Goal: Task Accomplishment & Management: Complete application form

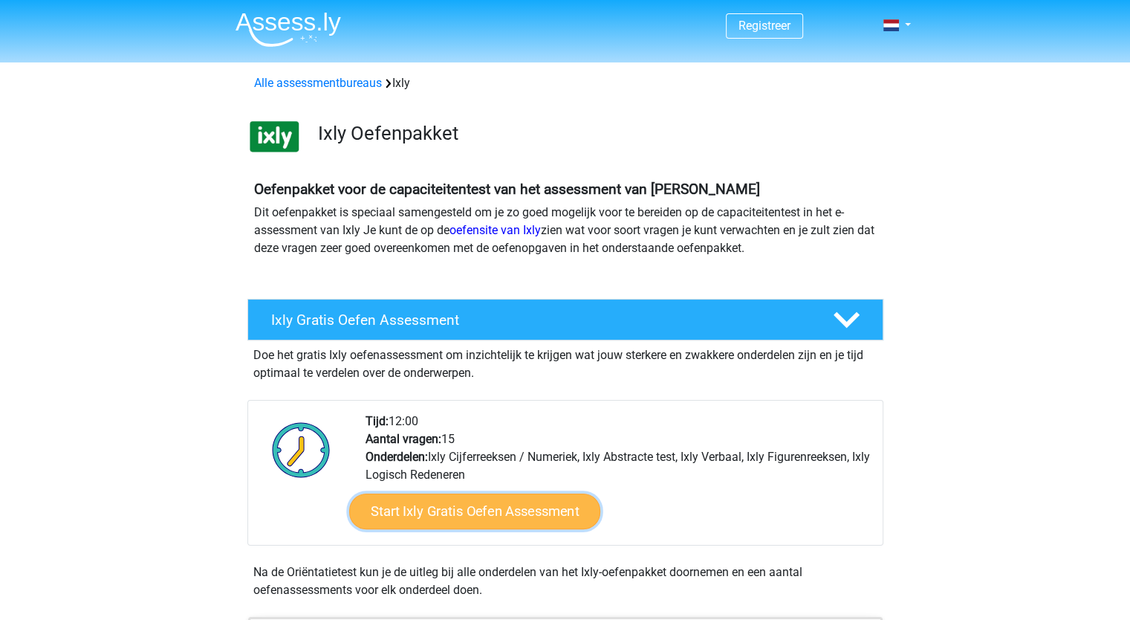
click at [467, 513] on link "Start Ixly Gratis Oefen Assessment" at bounding box center [474, 511] width 251 height 36
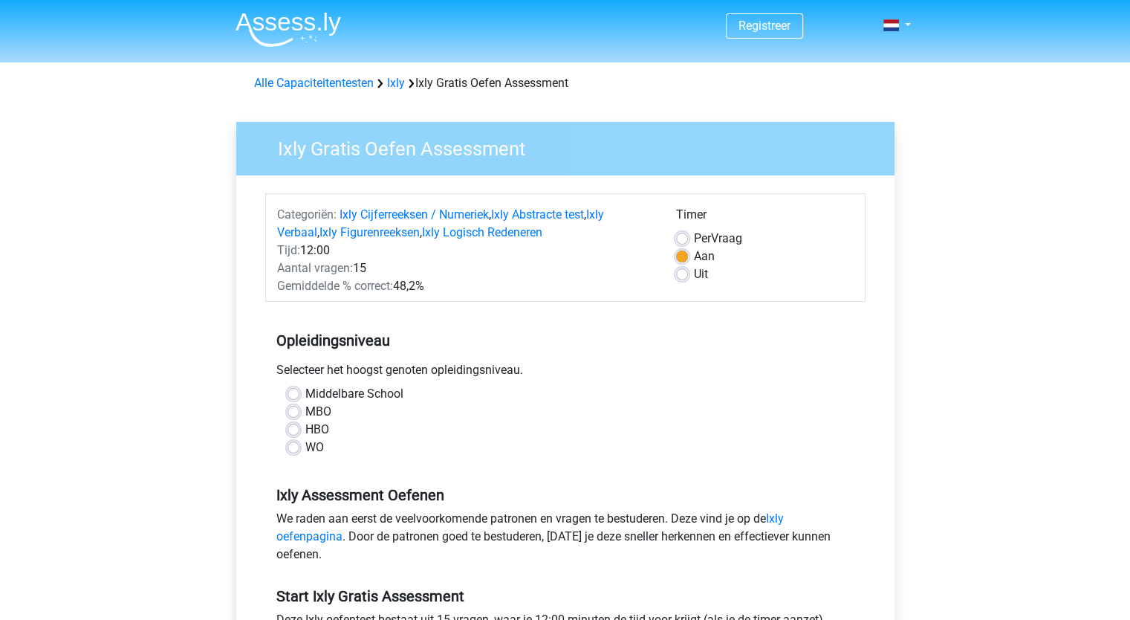
click at [305, 408] on label "MBO" at bounding box center [318, 412] width 26 height 18
click at [297, 408] on input "MBO" at bounding box center [294, 410] width 12 height 15
radio input "true"
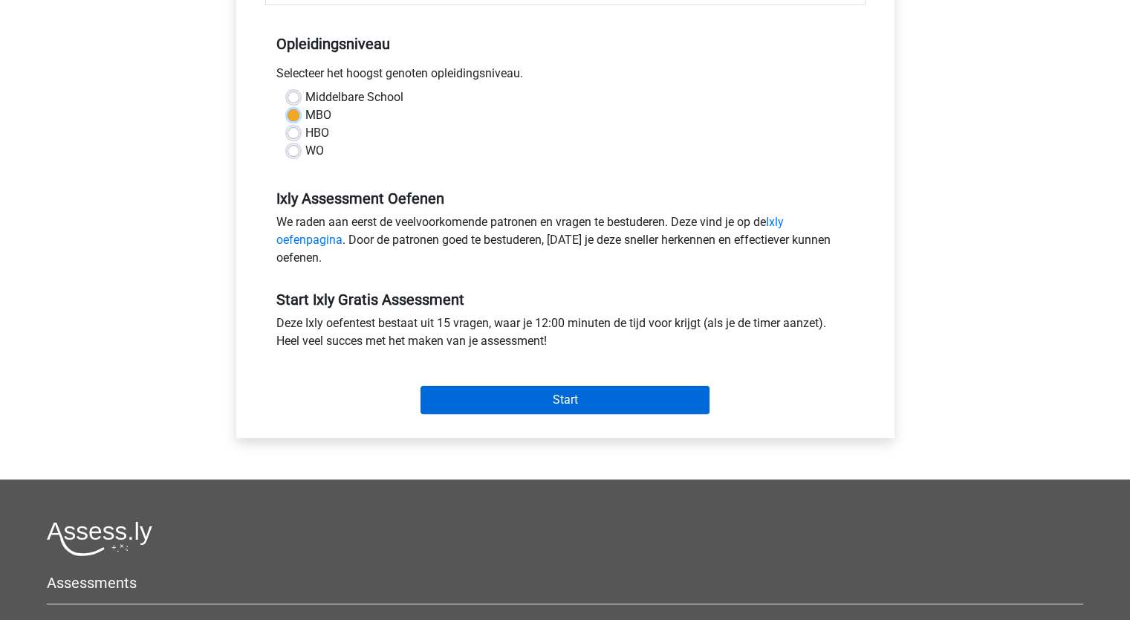
scroll to position [297, 0]
click at [551, 392] on input "Start" at bounding box center [565, 399] width 289 height 28
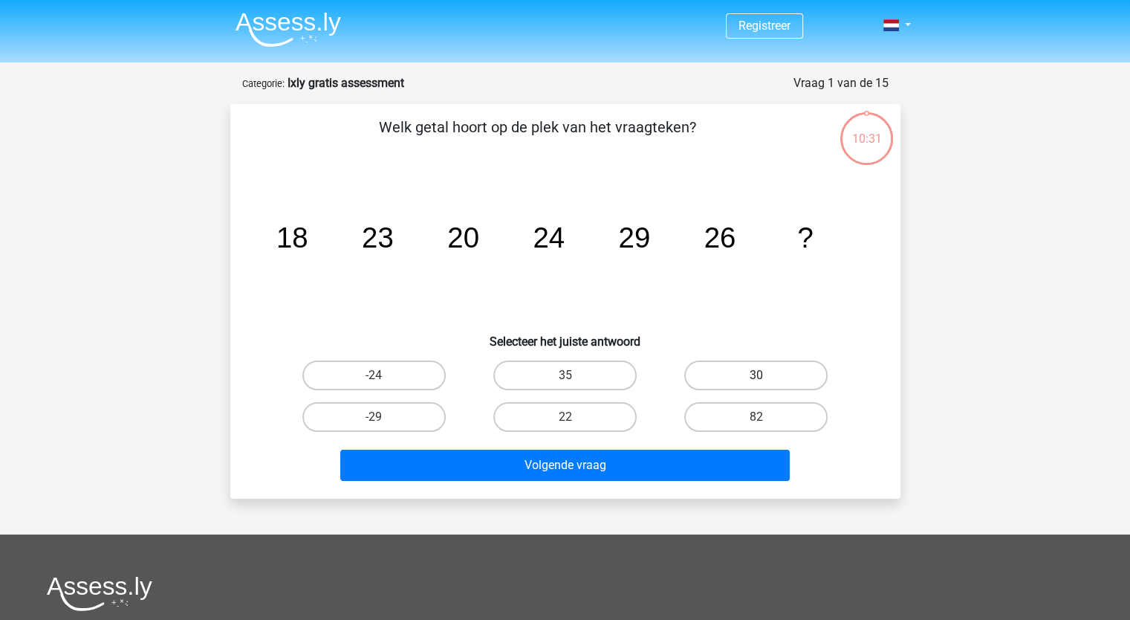
click at [749, 377] on label "30" at bounding box center [755, 375] width 143 height 30
click at [757, 377] on input "30" at bounding box center [762, 380] width 10 height 10
radio input "true"
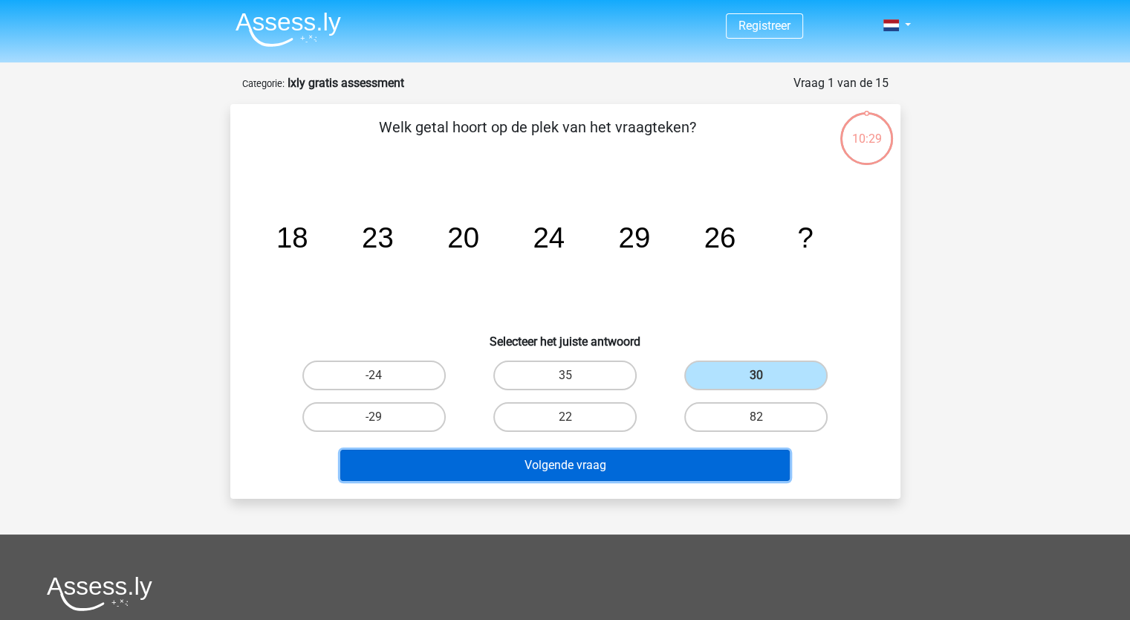
click at [708, 462] on button "Volgende vraag" at bounding box center [565, 465] width 450 height 31
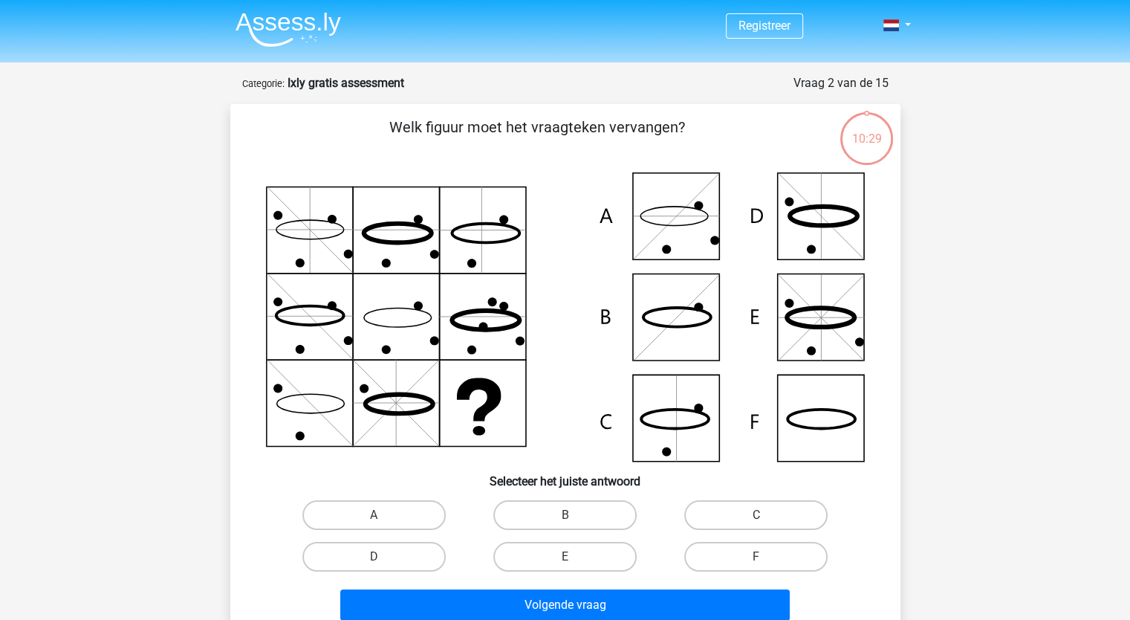
scroll to position [74, 0]
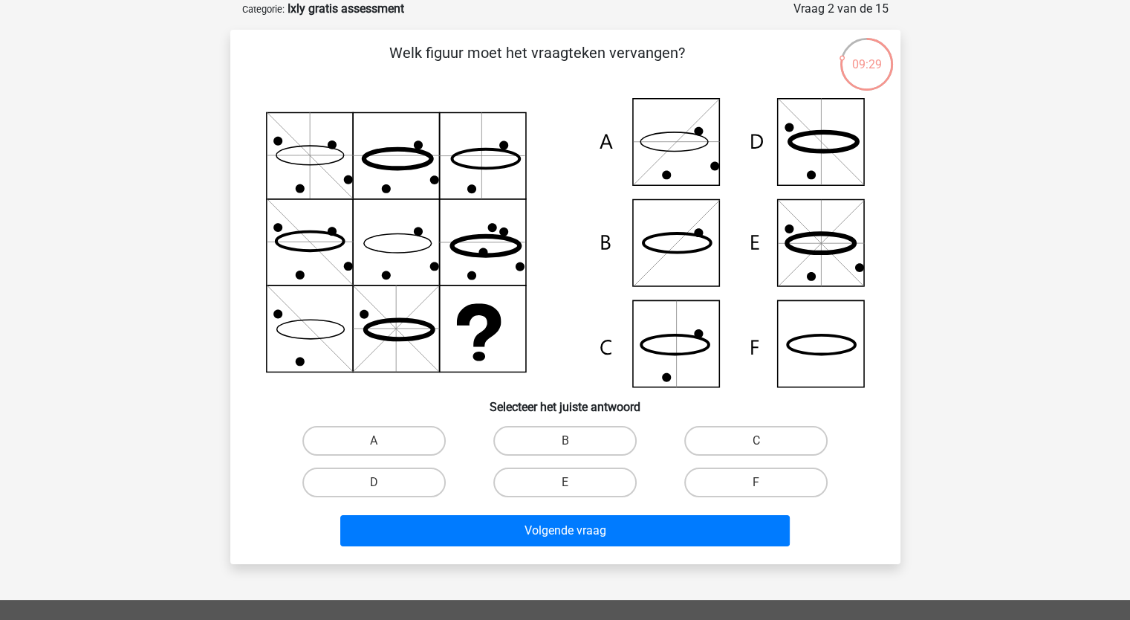
click at [824, 341] on icon at bounding box center [565, 242] width 599 height 289
click at [718, 480] on label "F" at bounding box center [755, 482] width 143 height 30
click at [757, 482] on input "F" at bounding box center [762, 487] width 10 height 10
radio input "true"
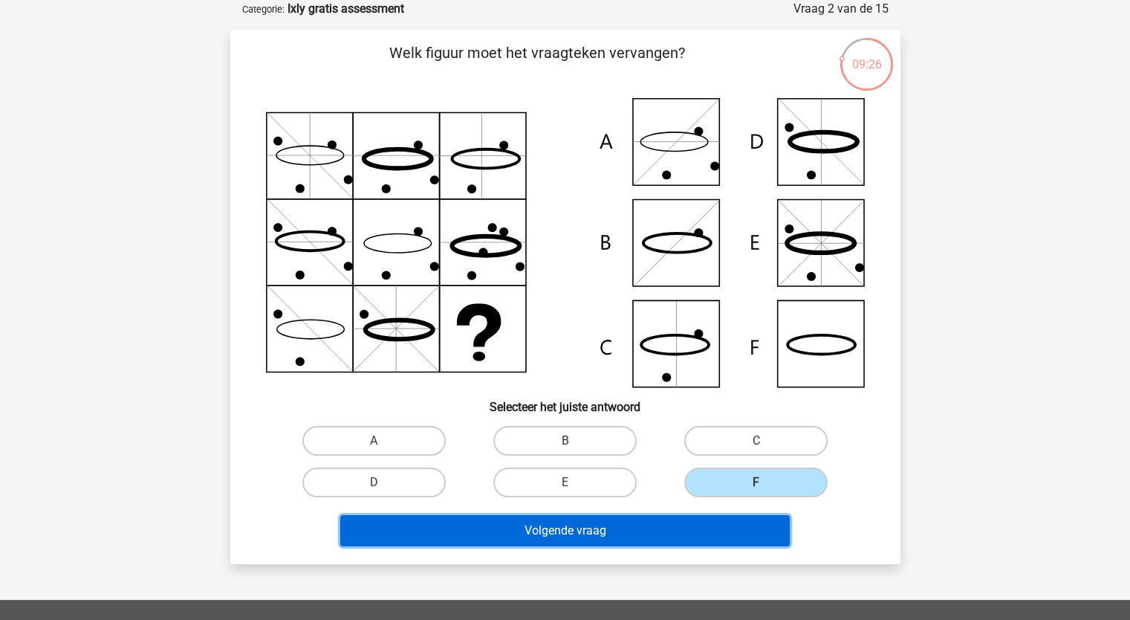
click at [693, 528] on button "Volgende vraag" at bounding box center [565, 530] width 450 height 31
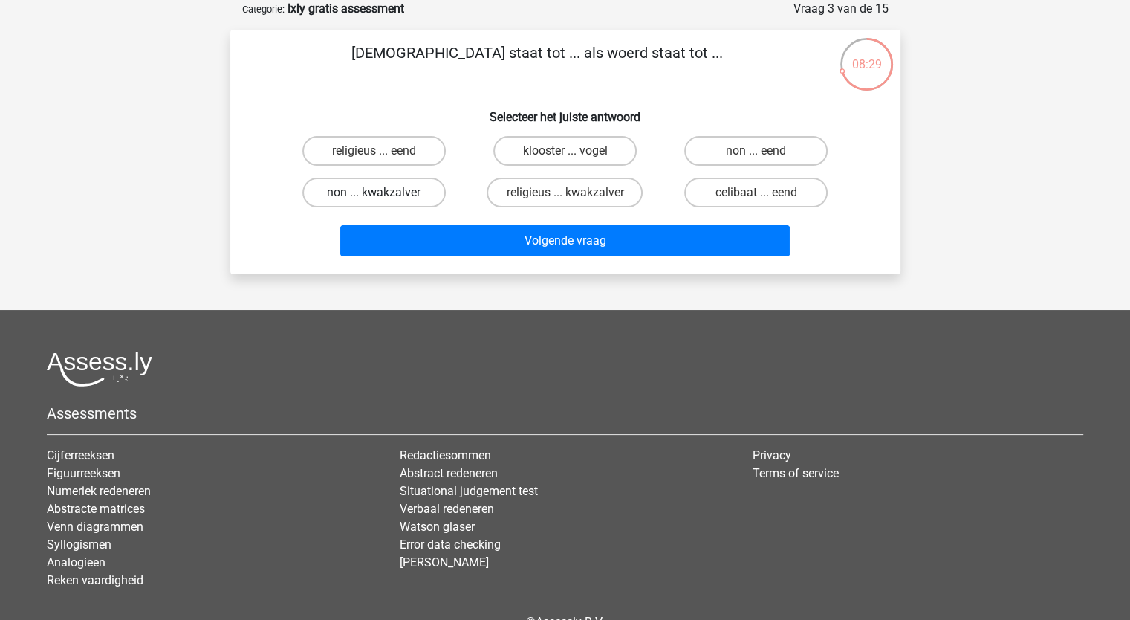
click at [420, 188] on label "non ... kwakzalver" at bounding box center [373, 193] width 143 height 30
click at [383, 192] on input "non ... kwakzalver" at bounding box center [379, 197] width 10 height 10
radio input "true"
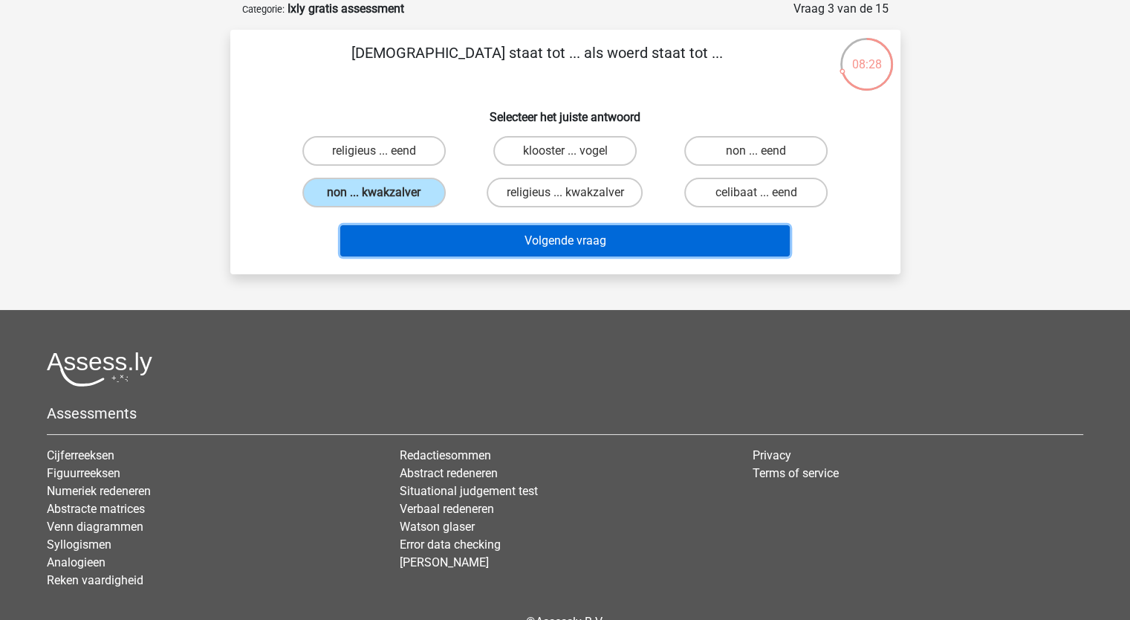
click at [473, 254] on button "Volgende vraag" at bounding box center [565, 240] width 450 height 31
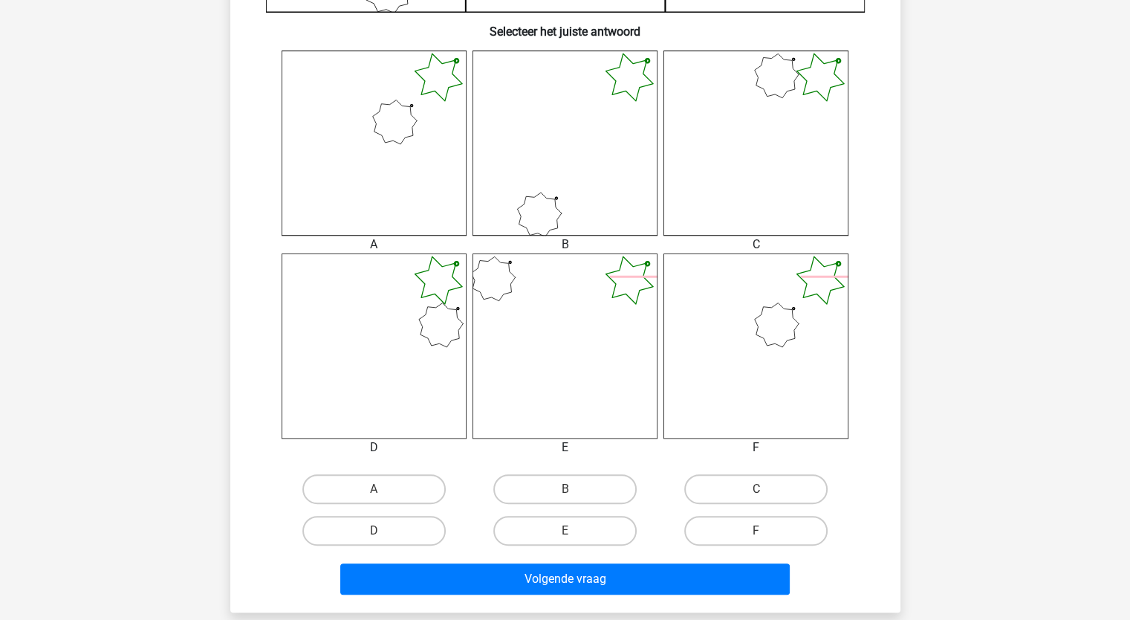
scroll to position [595, 0]
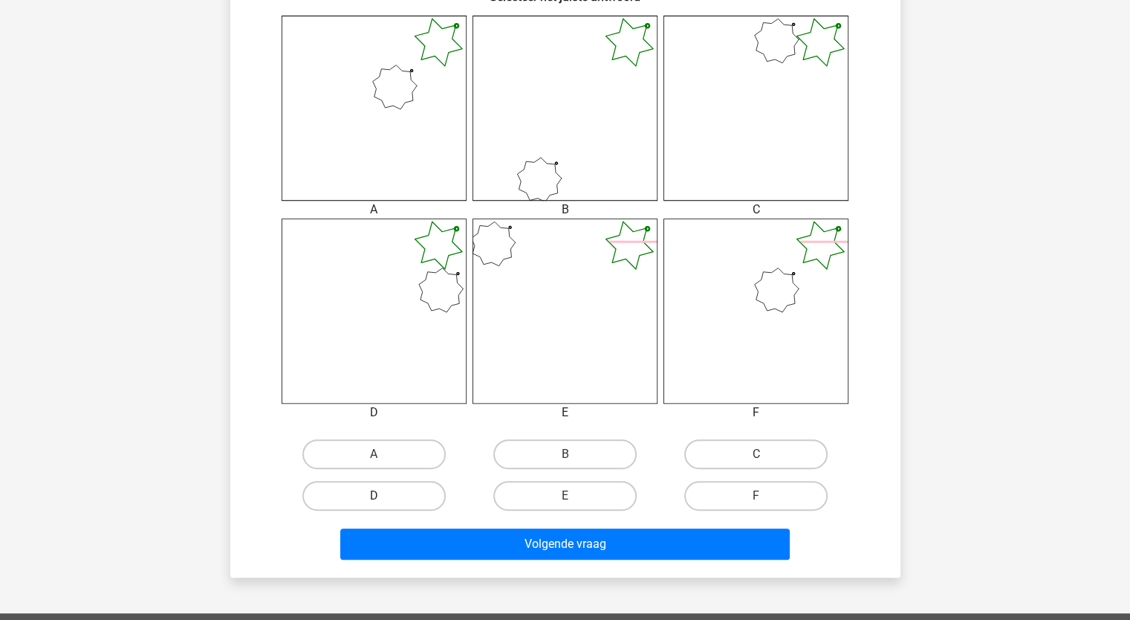
click at [416, 488] on label "D" at bounding box center [373, 496] width 143 height 30
click at [383, 496] on input "D" at bounding box center [379, 501] width 10 height 10
radio input "true"
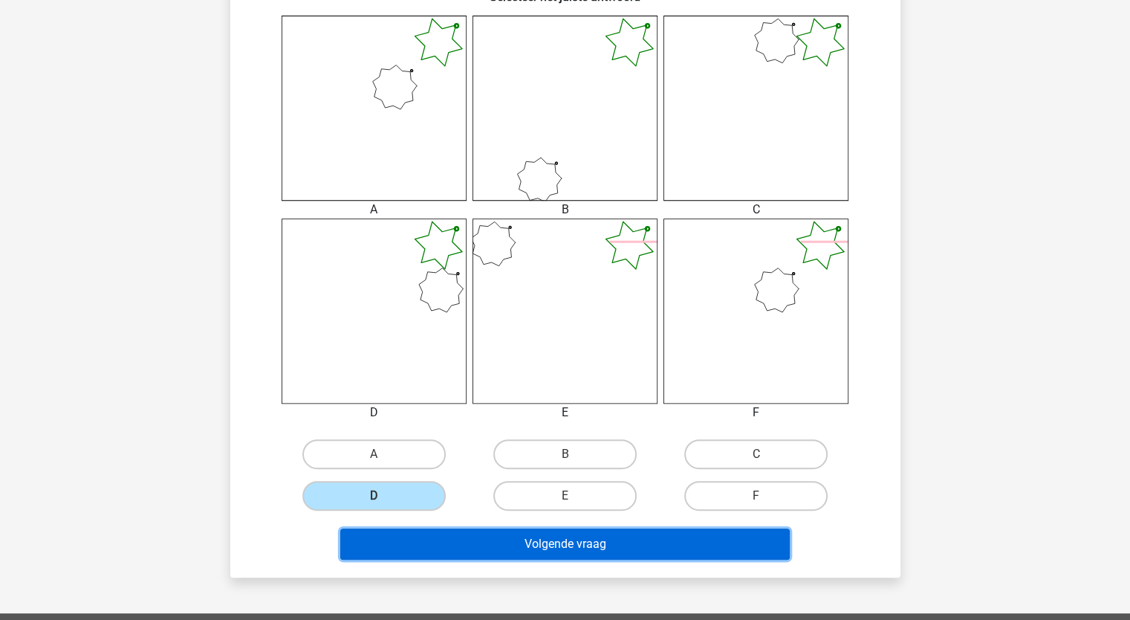
click at [500, 557] on button "Volgende vraag" at bounding box center [565, 543] width 450 height 31
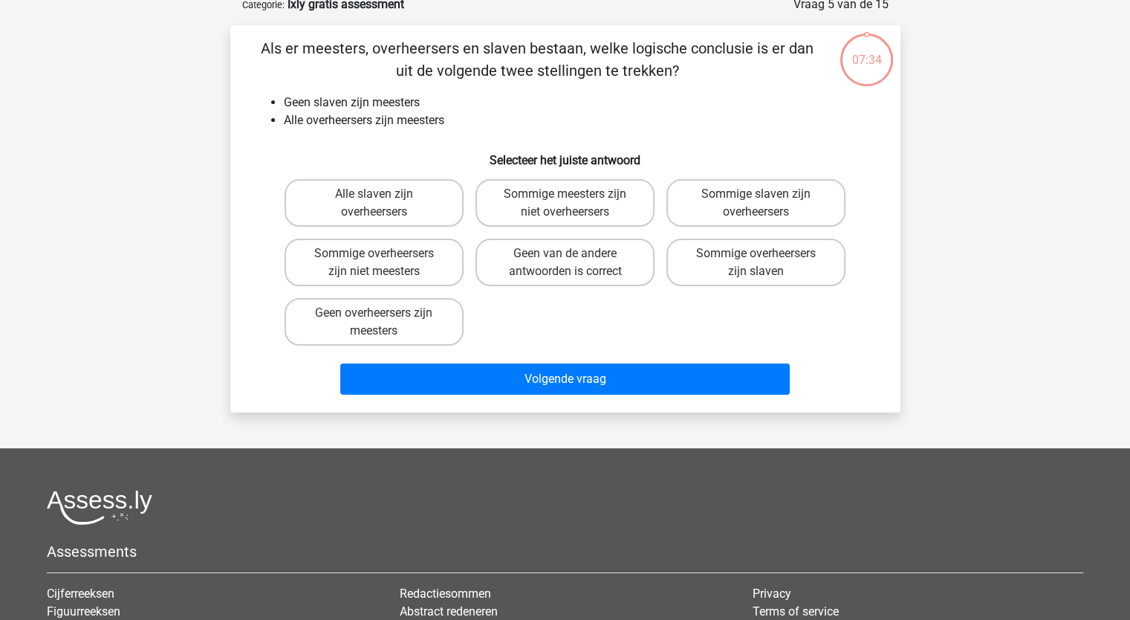
scroll to position [74, 0]
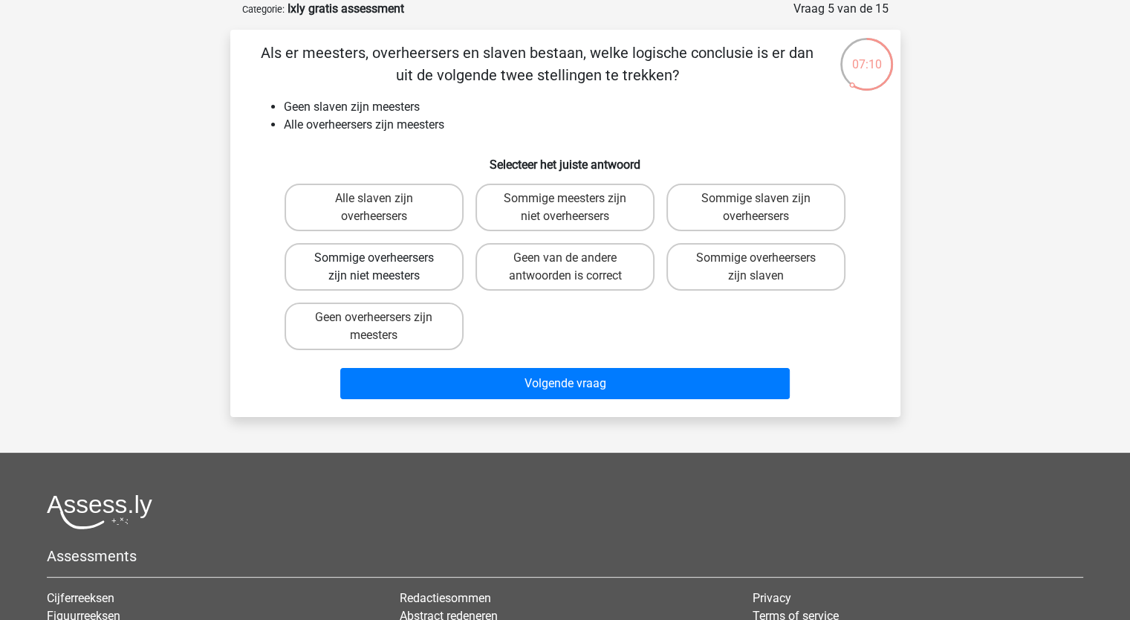
click at [436, 268] on label "Sommige overheersers zijn niet meesters" at bounding box center [374, 267] width 179 height 48
click at [383, 268] on input "Sommige overheersers zijn niet meesters" at bounding box center [379, 263] width 10 height 10
radio input "true"
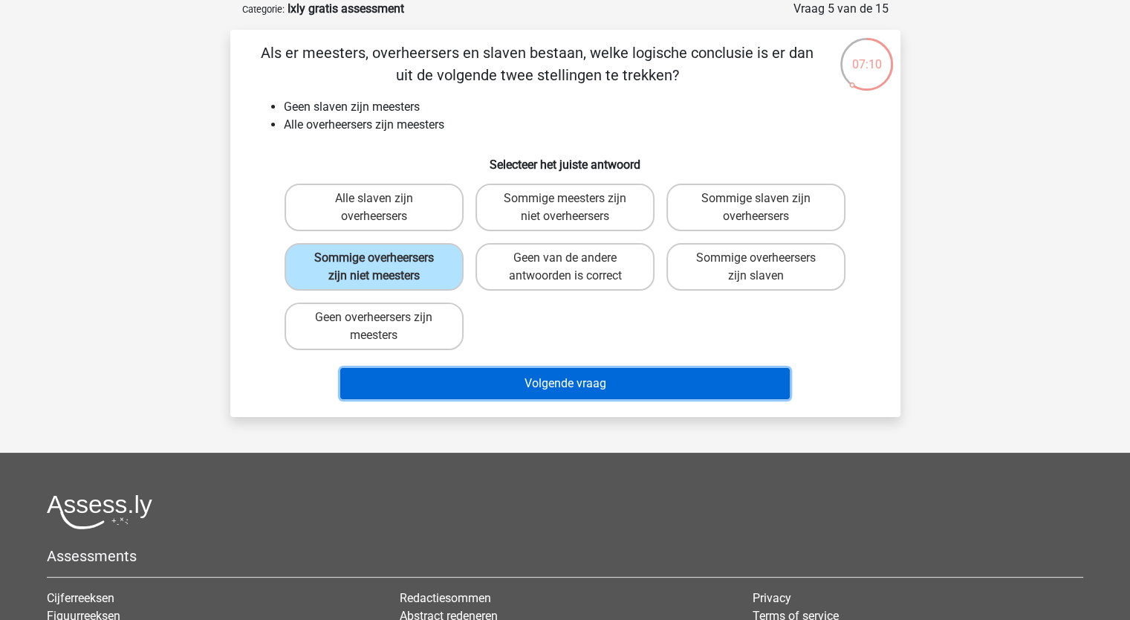
click at [551, 385] on button "Volgende vraag" at bounding box center [565, 383] width 450 height 31
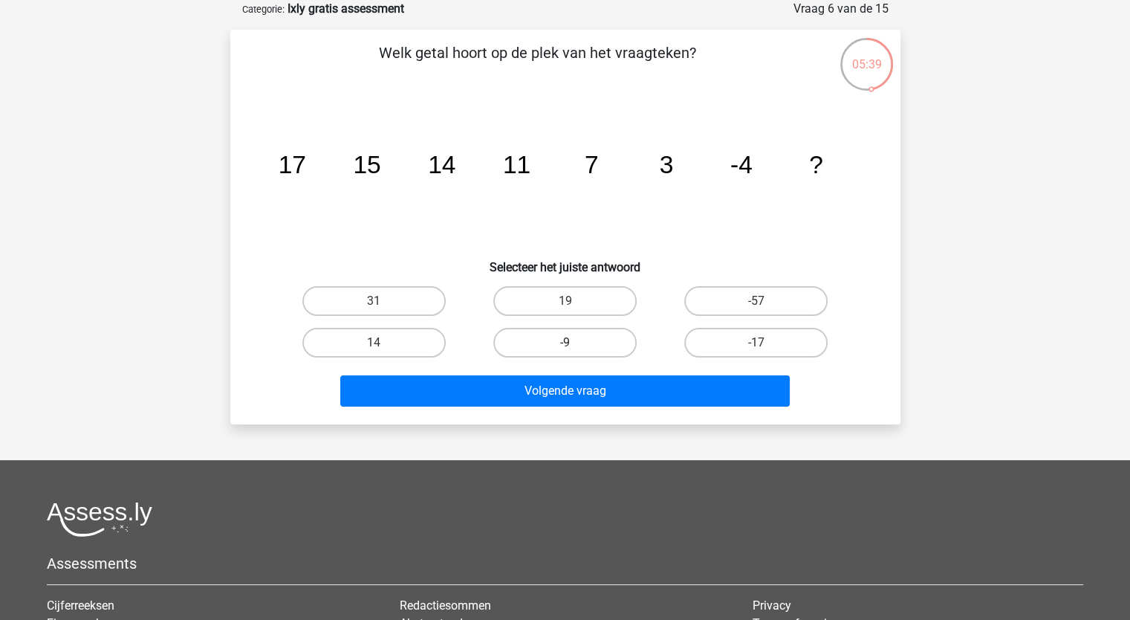
click at [565, 340] on label "-9" at bounding box center [564, 343] width 143 height 30
click at [565, 343] on input "-9" at bounding box center [570, 348] width 10 height 10
radio input "true"
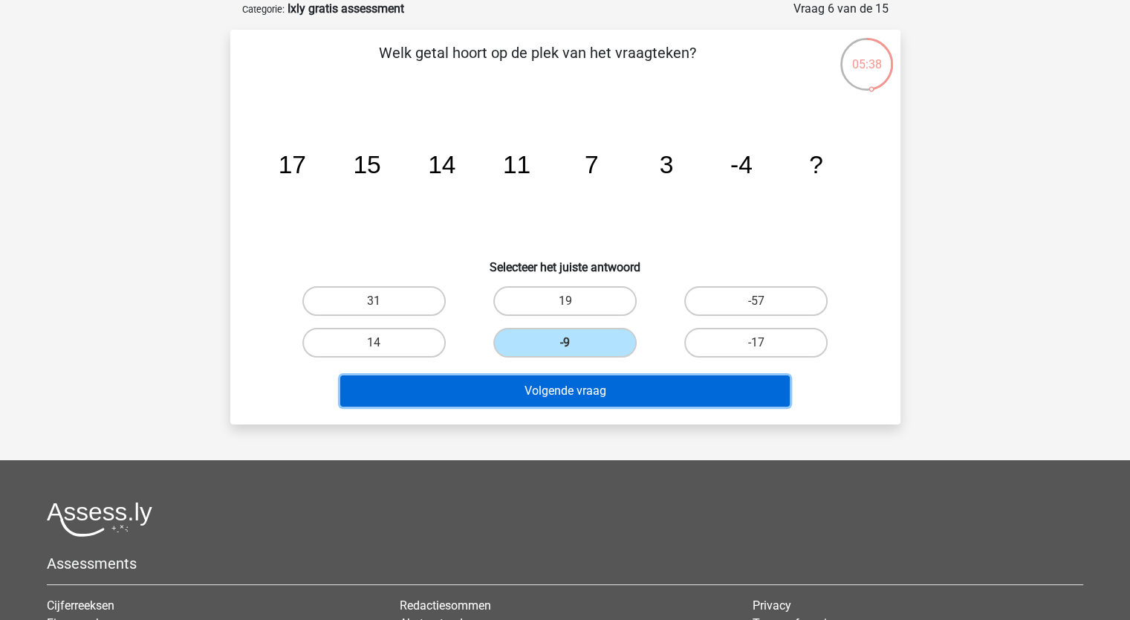
click at [586, 387] on button "Volgende vraag" at bounding box center [565, 390] width 450 height 31
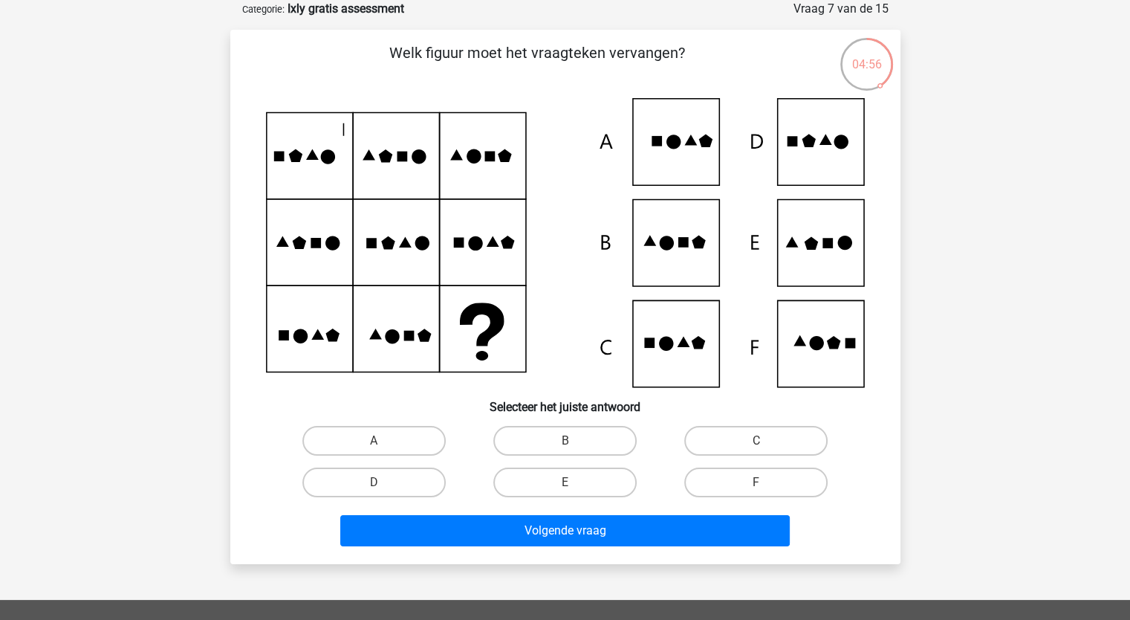
click at [829, 155] on icon at bounding box center [565, 242] width 599 height 289
click at [720, 440] on label "C" at bounding box center [755, 441] width 143 height 30
click at [757, 441] on input "C" at bounding box center [762, 446] width 10 height 10
radio input "true"
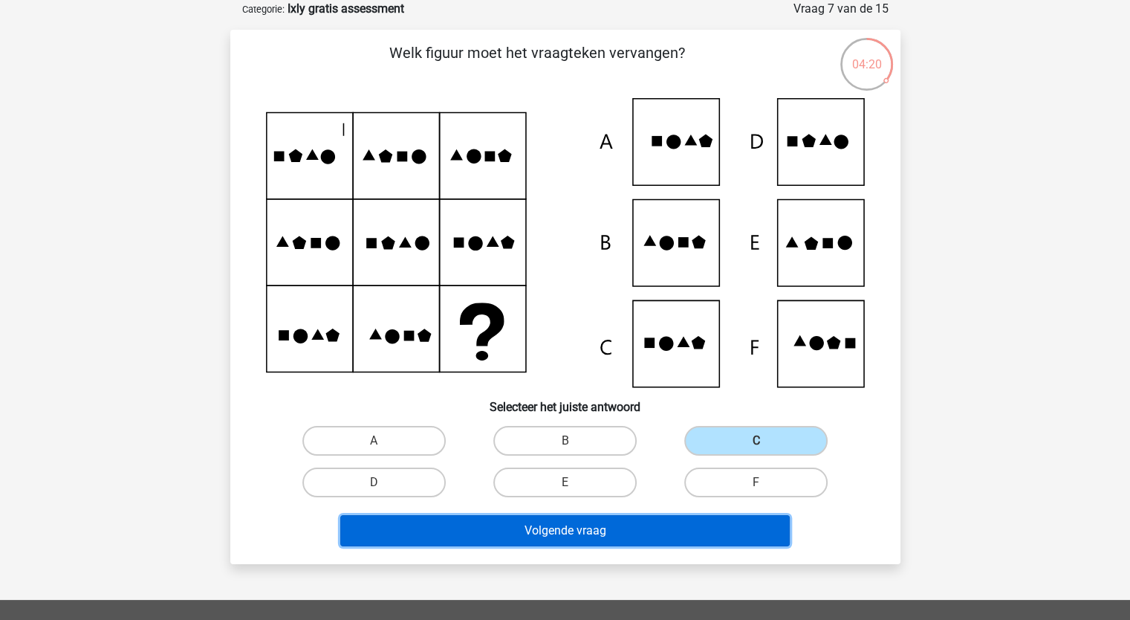
click at [666, 523] on button "Volgende vraag" at bounding box center [565, 530] width 450 height 31
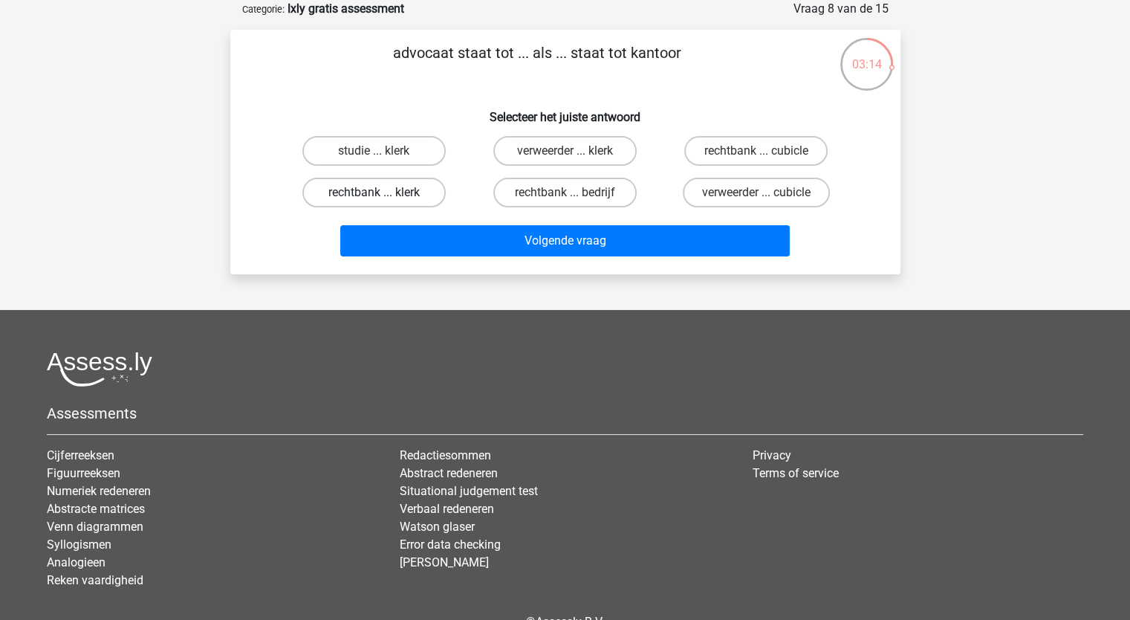
click at [428, 187] on label "rechtbank ... klerk" at bounding box center [373, 193] width 143 height 30
click at [383, 192] on input "rechtbank ... klerk" at bounding box center [379, 197] width 10 height 10
radio input "true"
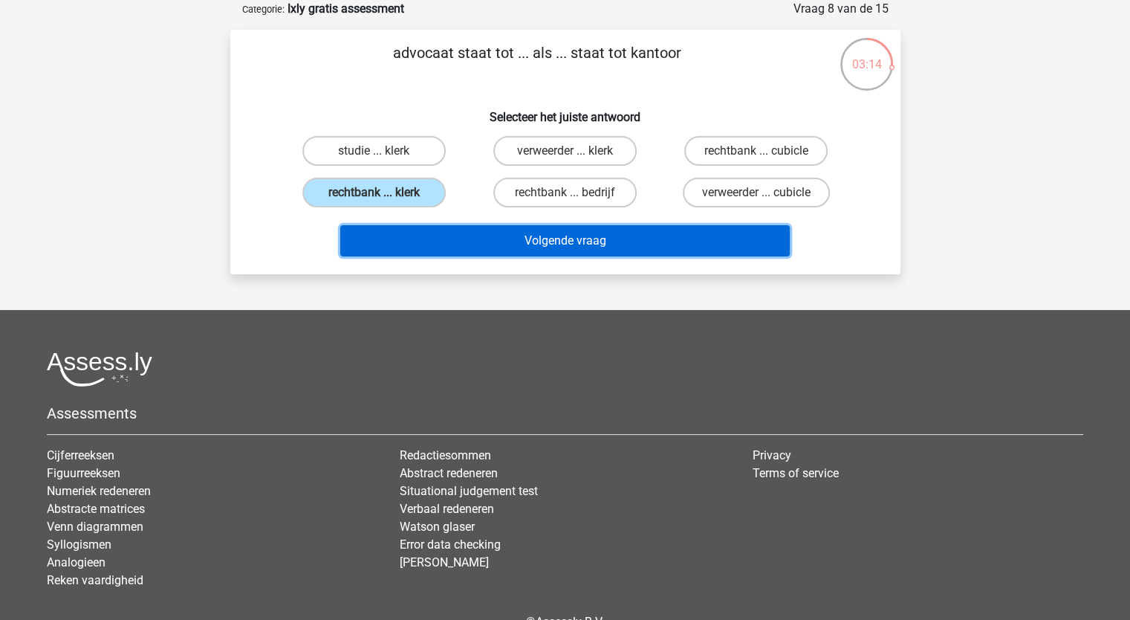
click at [524, 236] on button "Volgende vraag" at bounding box center [565, 240] width 450 height 31
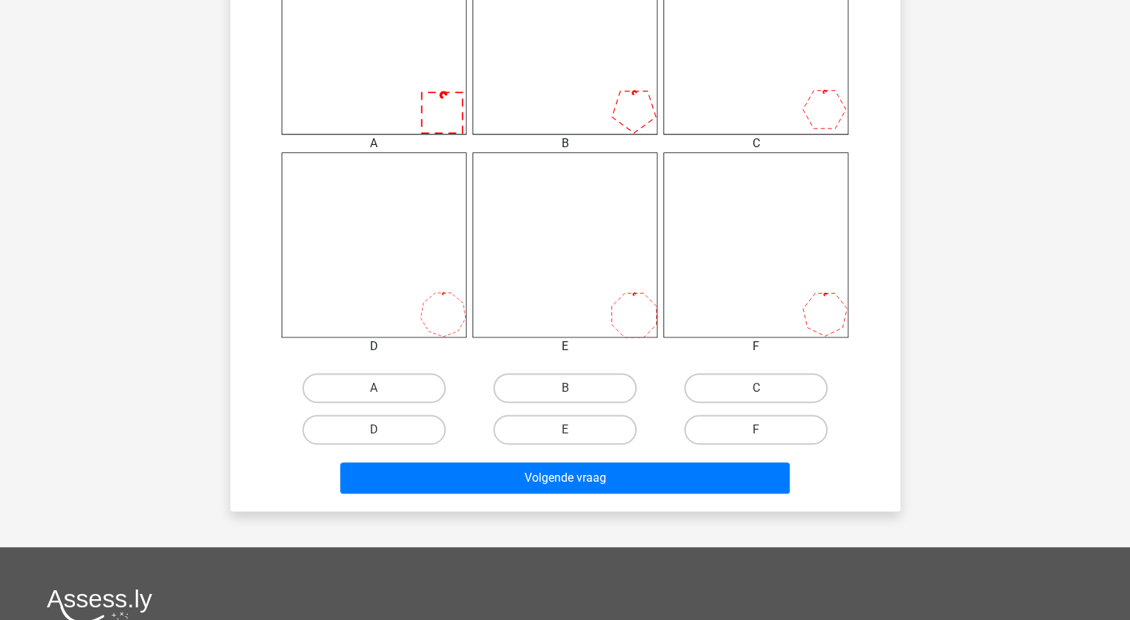
scroll to position [669, 0]
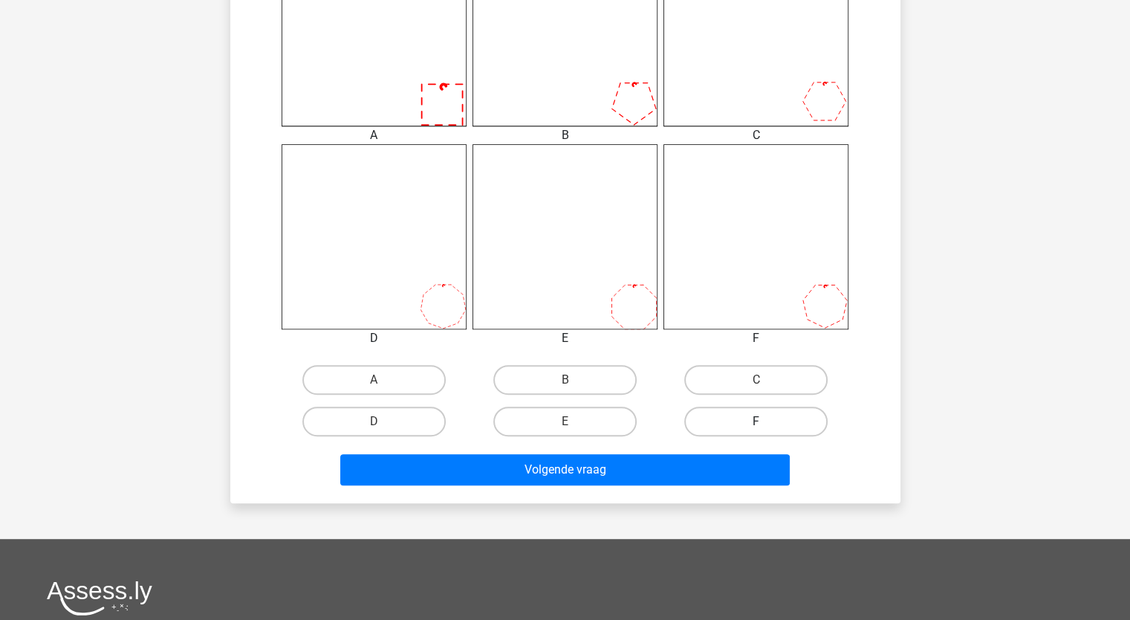
drag, startPoint x: 794, startPoint y: 412, endPoint x: 767, endPoint y: 443, distance: 41.1
click at [794, 412] on label "F" at bounding box center [755, 422] width 143 height 30
click at [766, 421] on input "F" at bounding box center [762, 426] width 10 height 10
radio input "true"
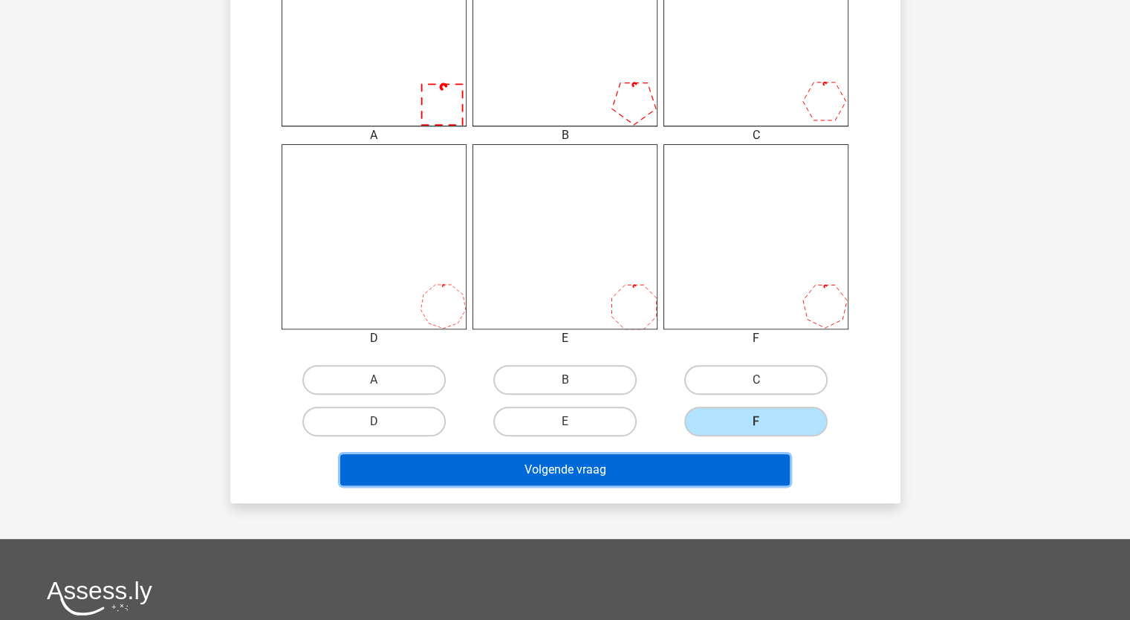
click at [763, 470] on button "Volgende vraag" at bounding box center [565, 469] width 450 height 31
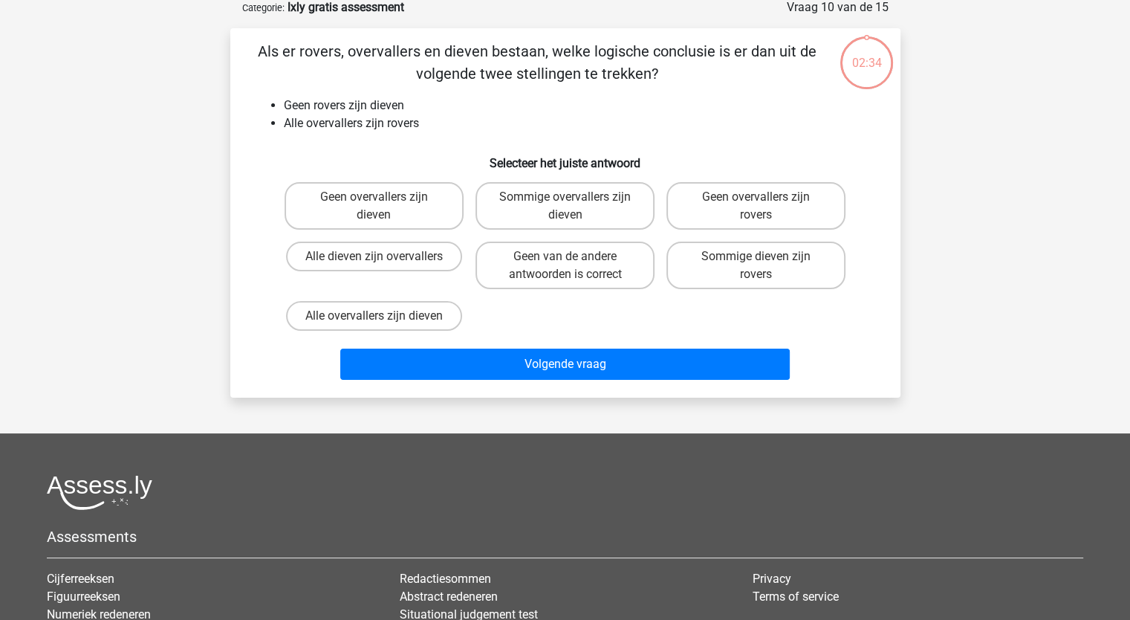
scroll to position [74, 0]
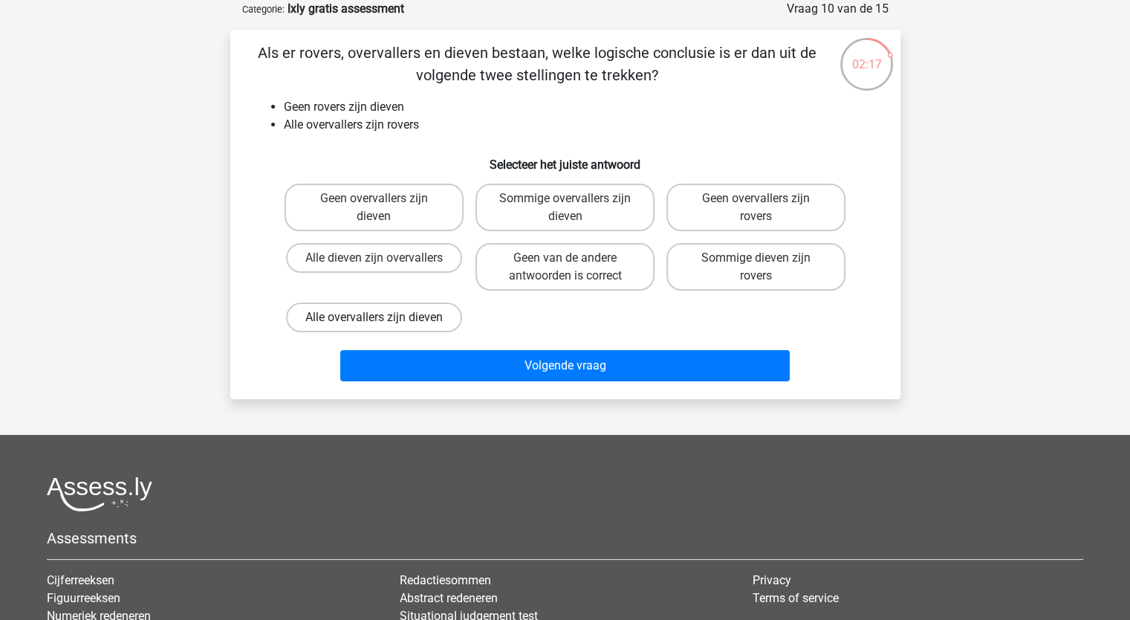
click at [449, 320] on label "Alle overvallers zijn dieven" at bounding box center [374, 317] width 176 height 30
click at [383, 320] on input "Alle overvallers zijn dieven" at bounding box center [379, 322] width 10 height 10
radio input "true"
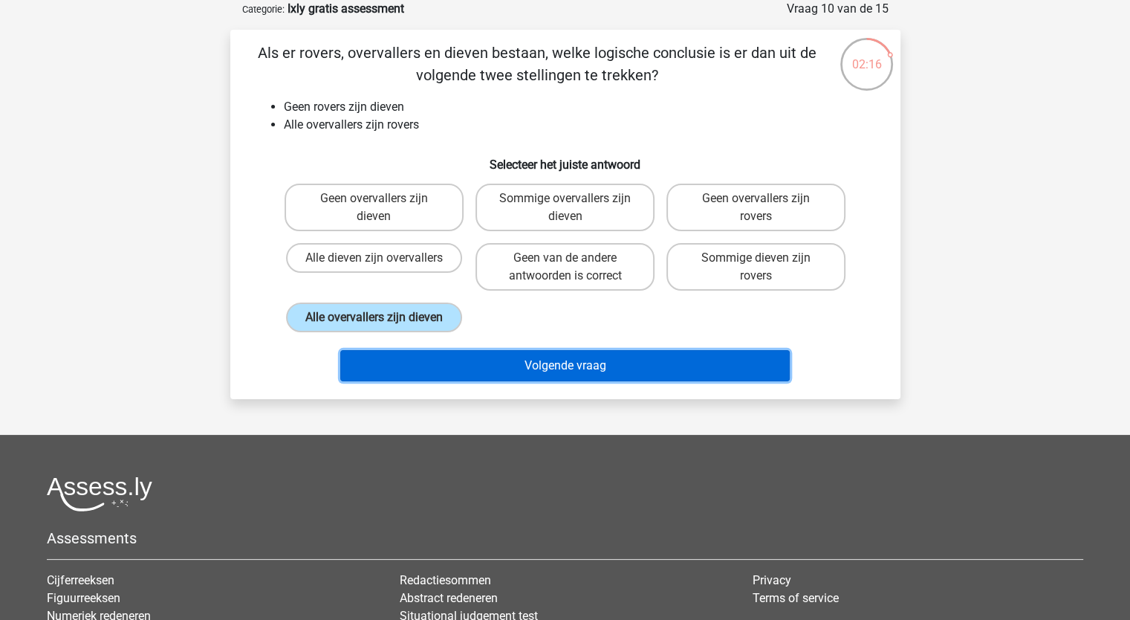
click at [488, 366] on button "Volgende vraag" at bounding box center [565, 365] width 450 height 31
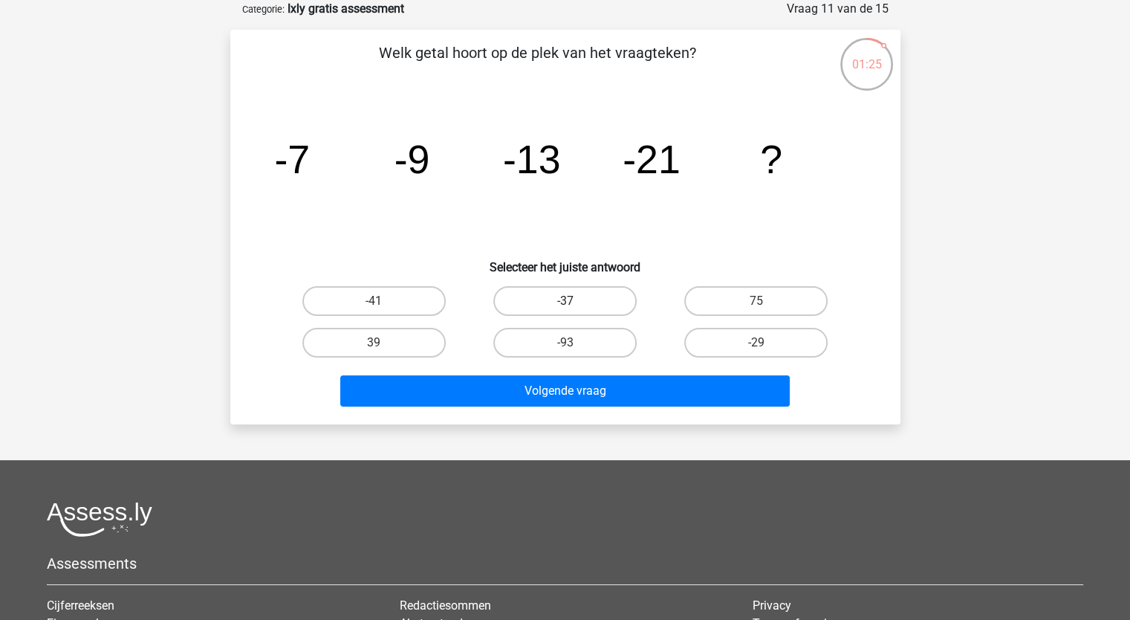
click at [574, 294] on label "-37" at bounding box center [564, 301] width 143 height 30
click at [574, 301] on input "-37" at bounding box center [570, 306] width 10 height 10
radio input "true"
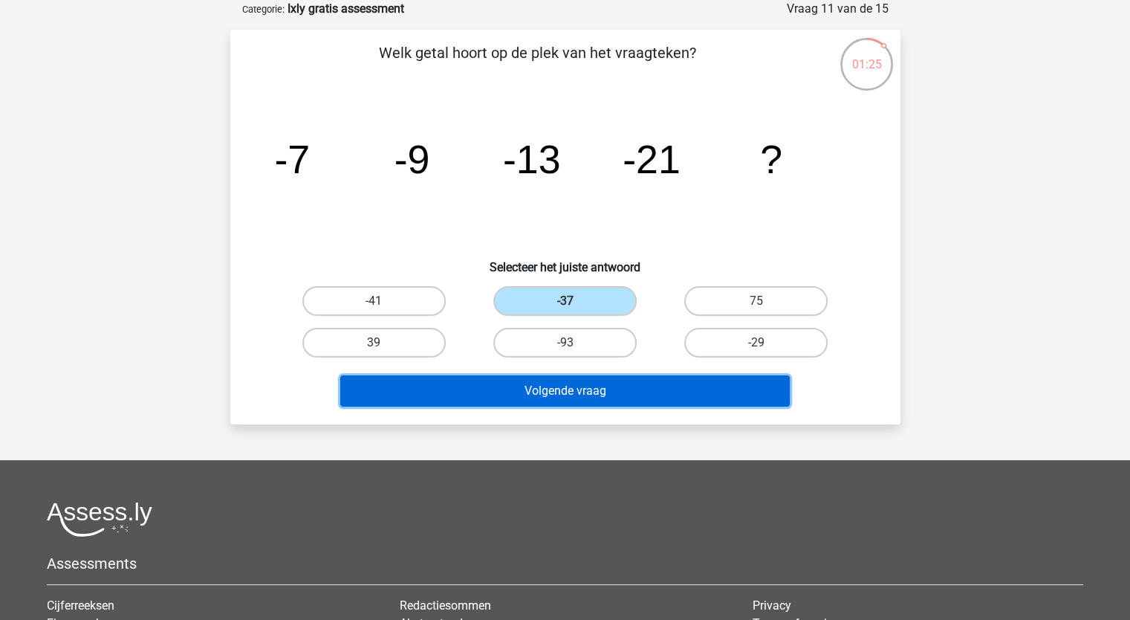
click at [600, 381] on button "Volgende vraag" at bounding box center [565, 390] width 450 height 31
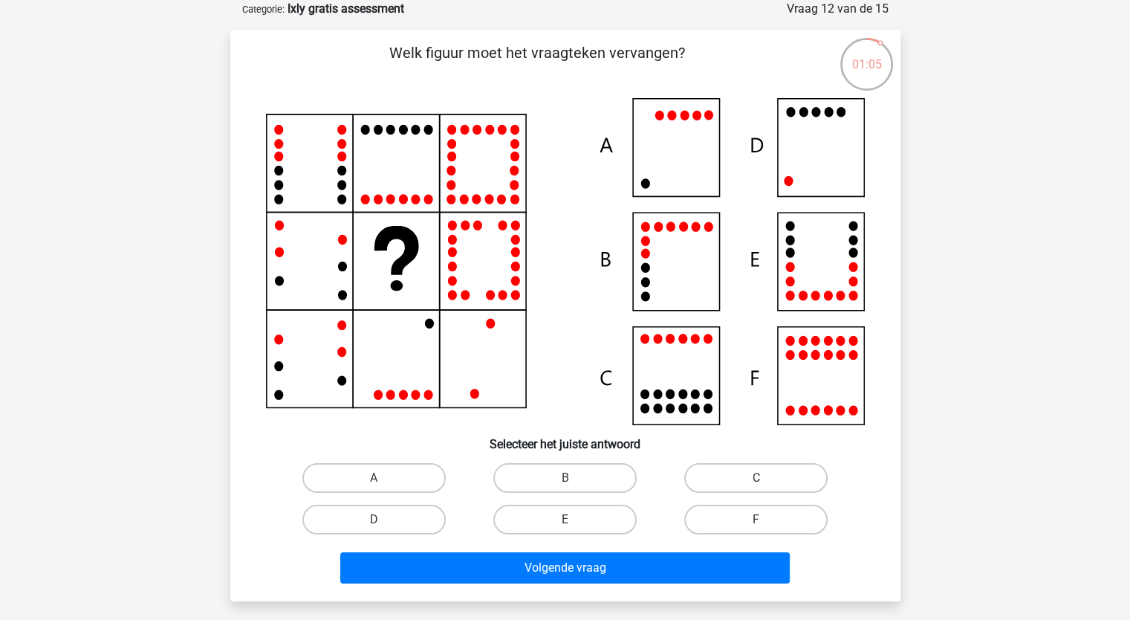
click at [664, 392] on icon at bounding box center [565, 261] width 599 height 327
click at [743, 475] on label "C" at bounding box center [755, 478] width 143 height 30
click at [757, 478] on input "C" at bounding box center [762, 483] width 10 height 10
radio input "true"
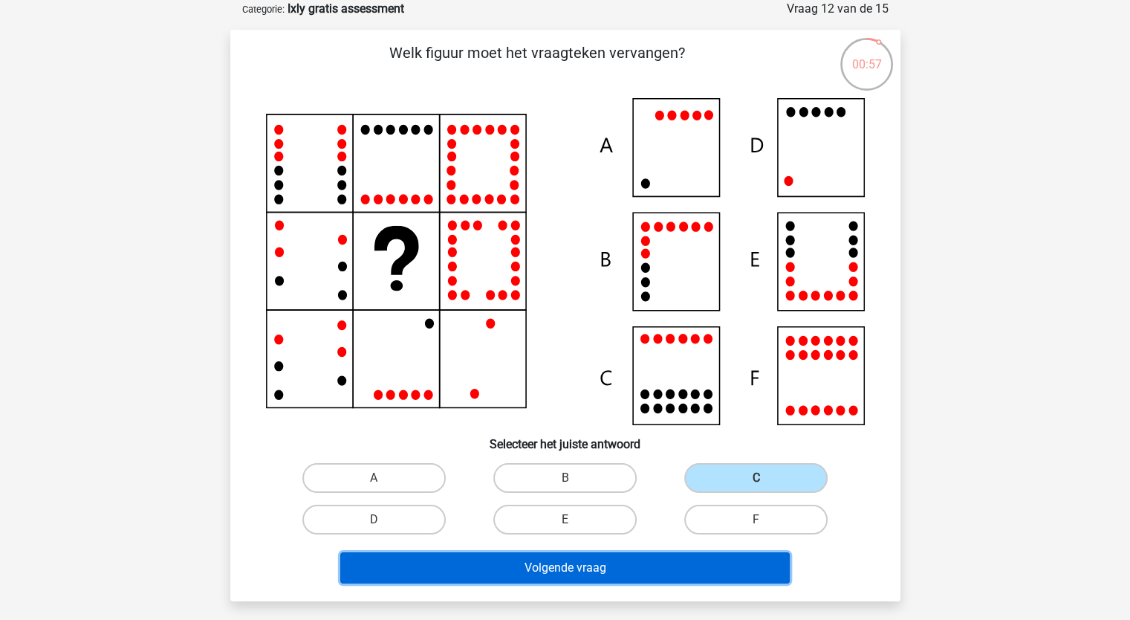
click at [720, 557] on button "Volgende vraag" at bounding box center [565, 567] width 450 height 31
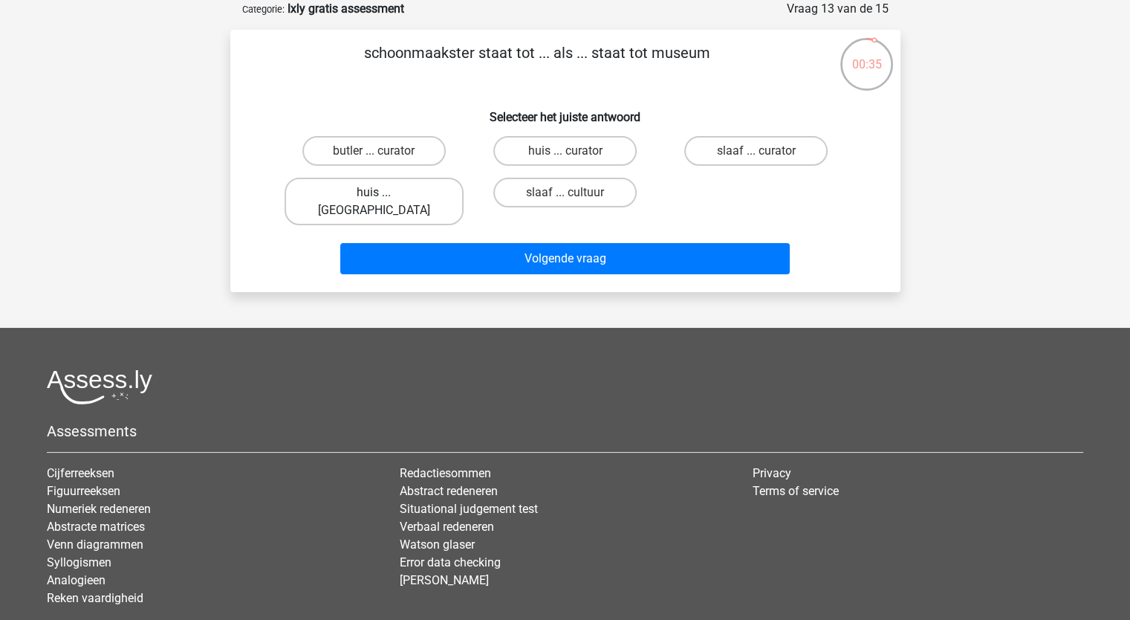
click at [405, 201] on label "huis ... louvre" at bounding box center [374, 202] width 179 height 48
click at [383, 201] on input "huis ... louvre" at bounding box center [379, 197] width 10 height 10
radio input "true"
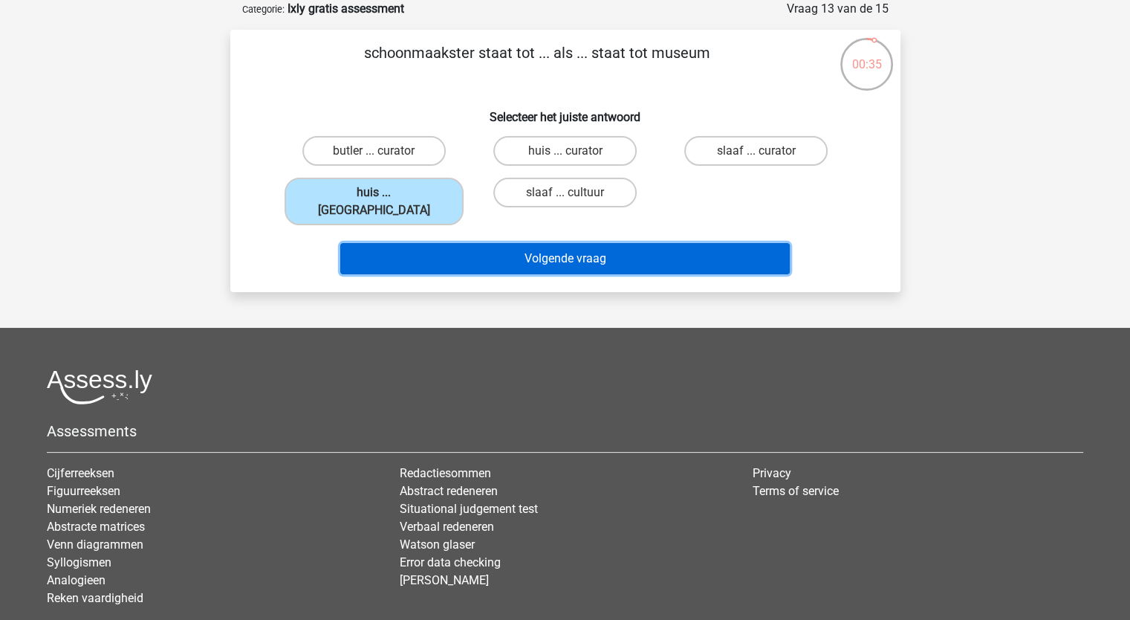
click at [440, 243] on button "Volgende vraag" at bounding box center [565, 258] width 450 height 31
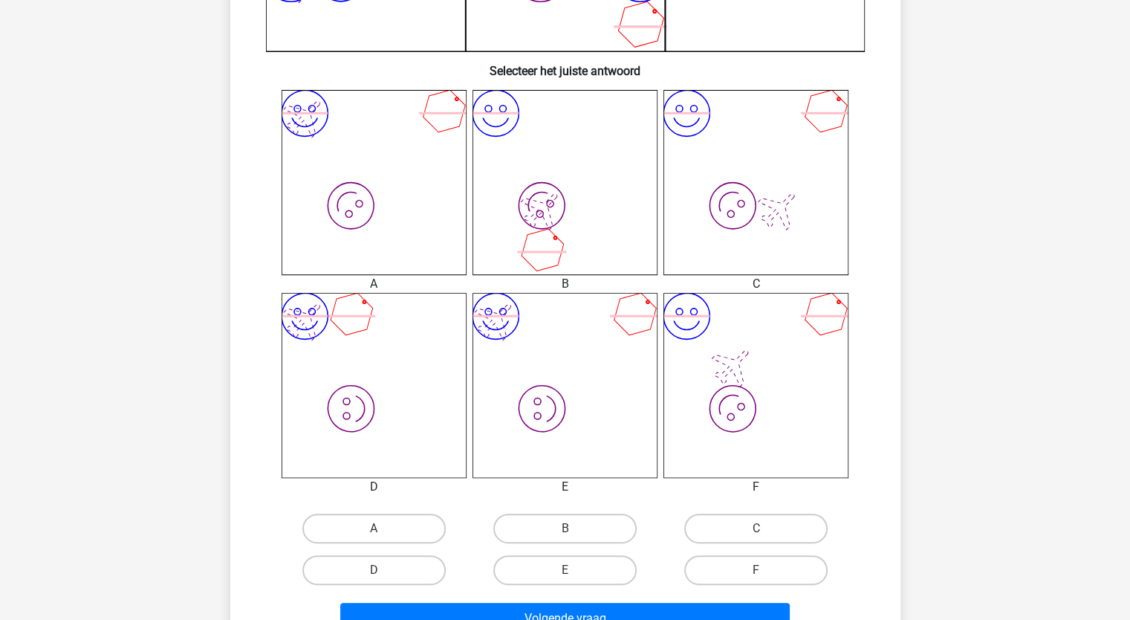
scroll to position [595, 0]
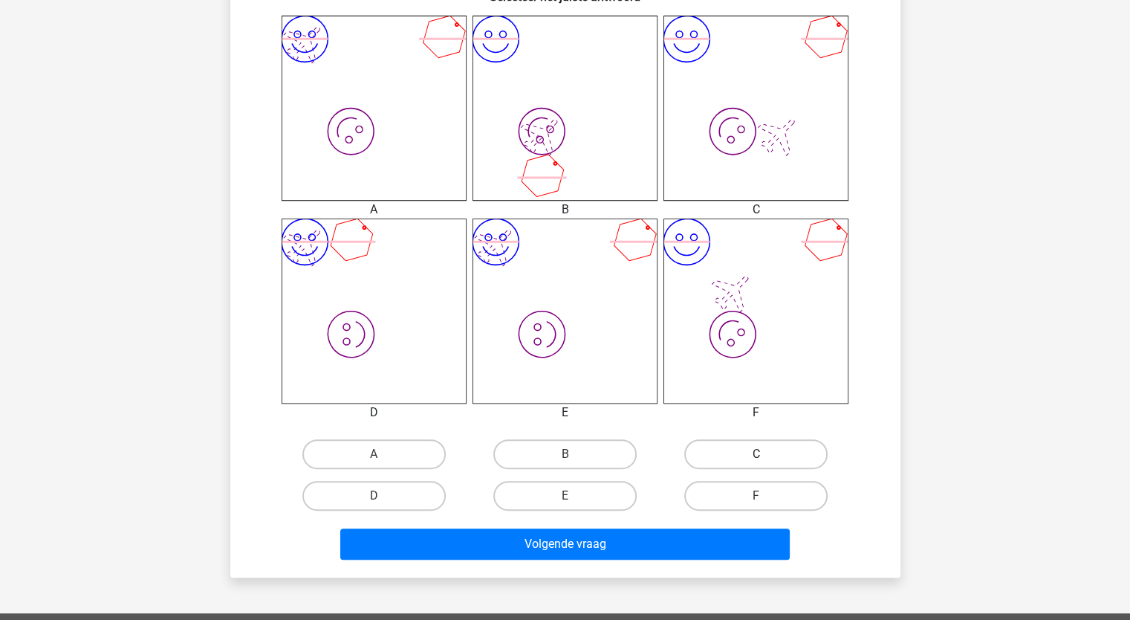
click at [757, 447] on label "C" at bounding box center [755, 454] width 143 height 30
click at [757, 454] on input "C" at bounding box center [762, 459] width 10 height 10
radio input "true"
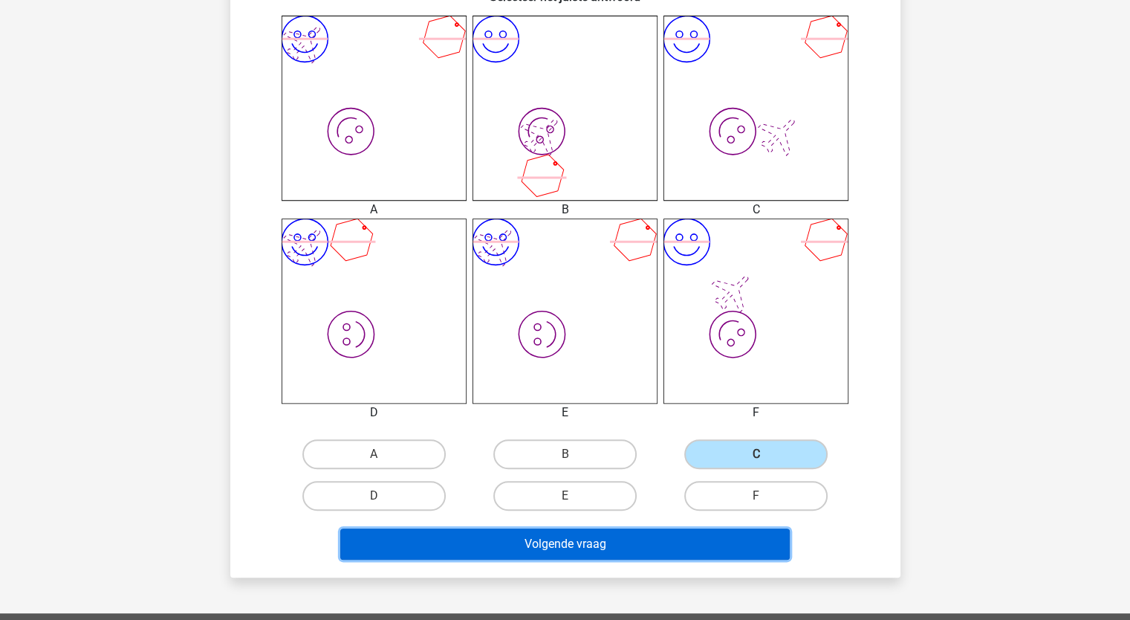
click at [705, 542] on button "Volgende vraag" at bounding box center [565, 543] width 450 height 31
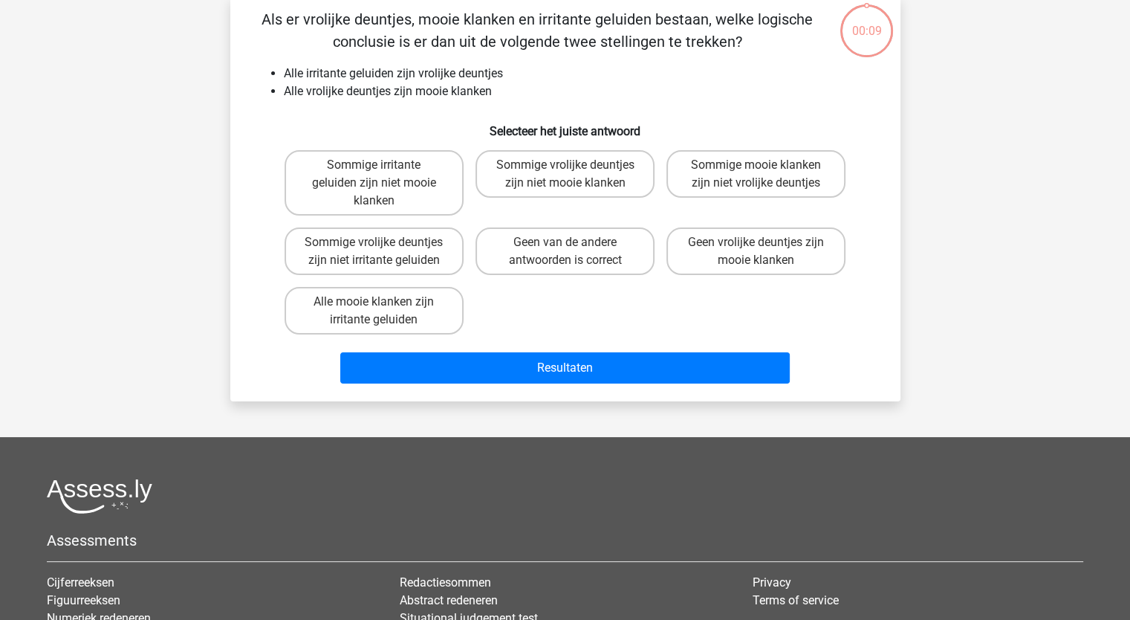
scroll to position [74, 0]
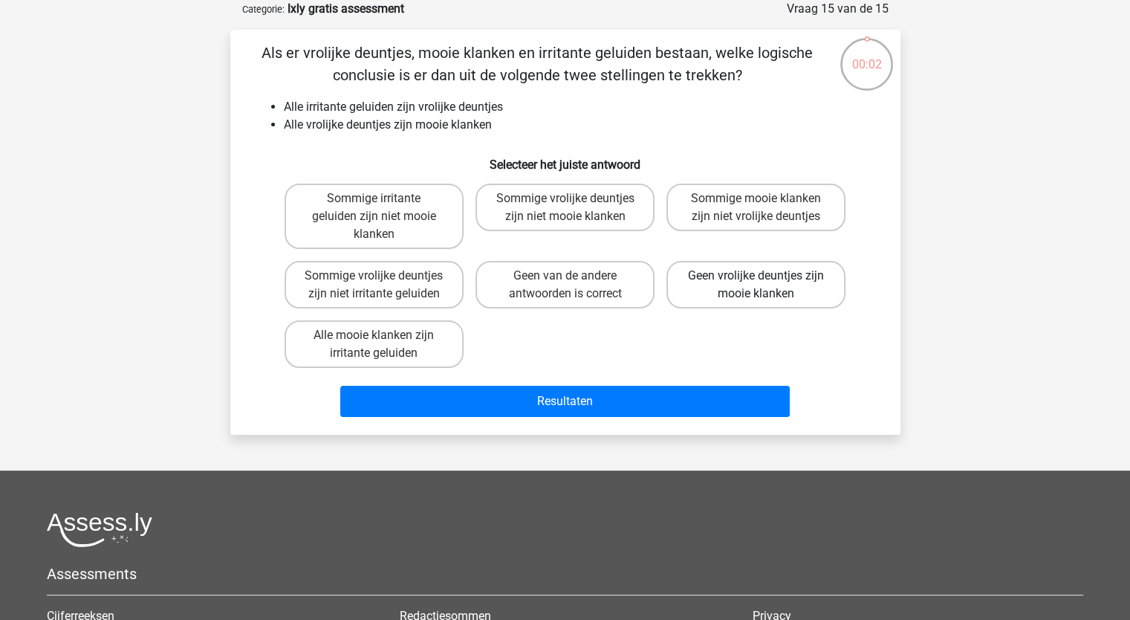
drag, startPoint x: 728, startPoint y: 283, endPoint x: 713, endPoint y: 296, distance: 18.9
click at [726, 285] on label "Geen vrolijke deuntjes zijn mooie klanken" at bounding box center [756, 285] width 179 height 48
click at [757, 285] on input "Geen vrolijke deuntjes zijn mooie klanken" at bounding box center [762, 281] width 10 height 10
radio input "true"
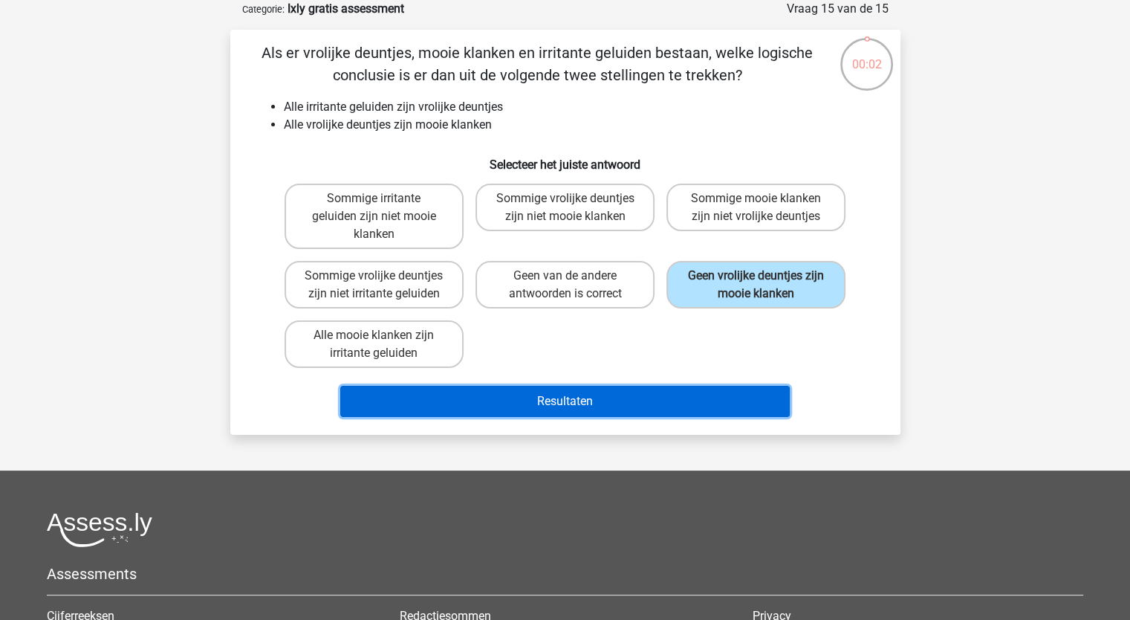
click at [671, 412] on button "Resultaten" at bounding box center [565, 401] width 450 height 31
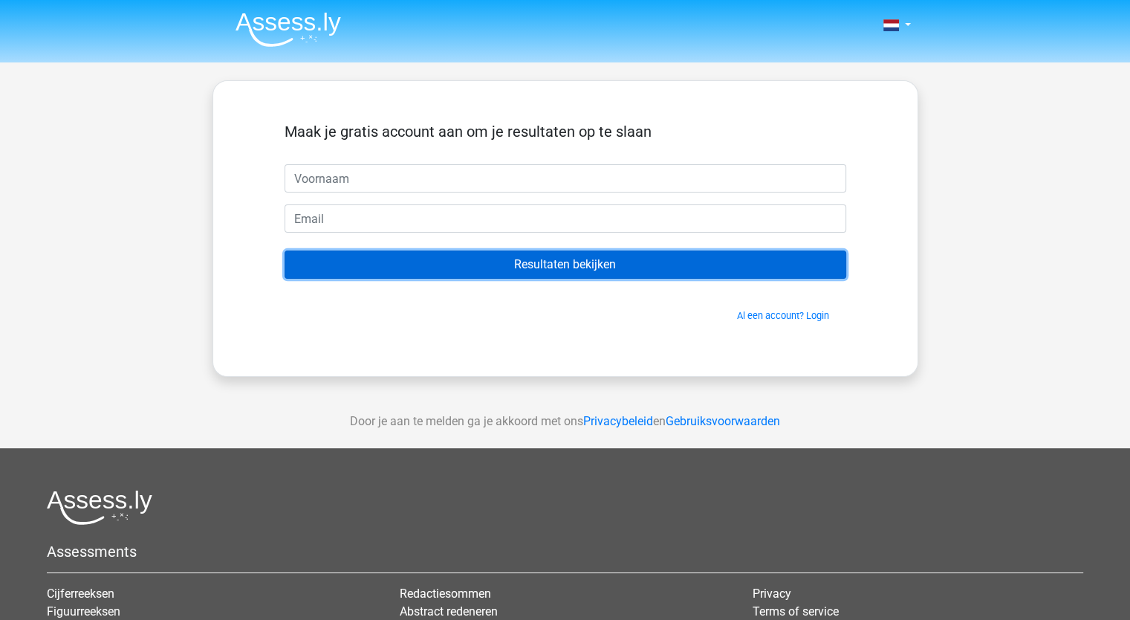
click at [560, 270] on input "Resultaten bekijken" at bounding box center [566, 264] width 562 height 28
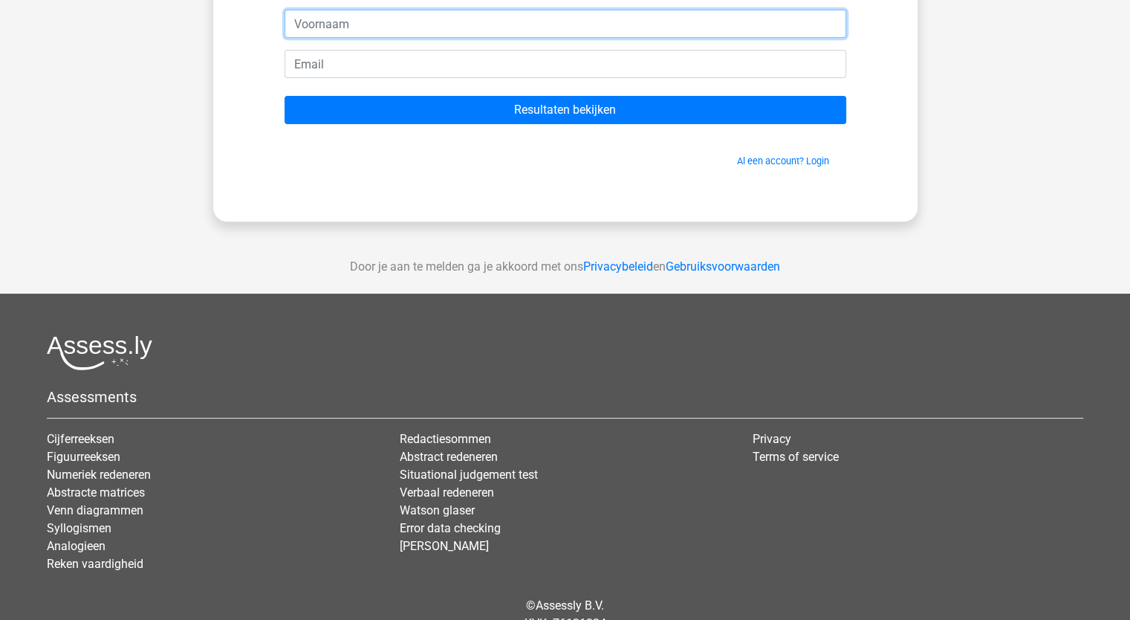
scroll to position [146, 0]
